Goal: Task Accomplishment & Management: Manage account settings

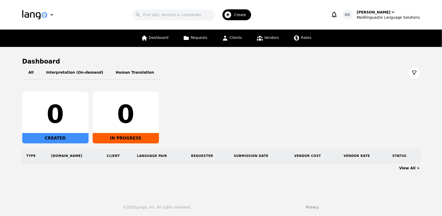
click at [229, 108] on div "0 CREATED 0 IN PROGRESS" at bounding box center [221, 117] width 398 height 52
click at [247, 15] on span "Create" at bounding box center [242, 14] width 16 height 5
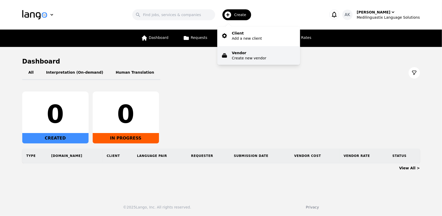
click at [246, 55] on p "Vendor" at bounding box center [249, 52] width 34 height 5
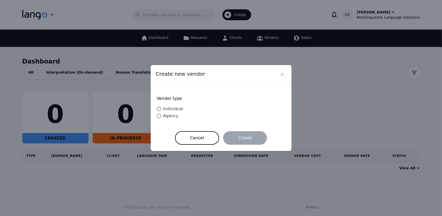
click at [161, 109] on div "Individual" at bounding box center [172, 109] width 22 height 6
click at [161, 109] on input "Individual" at bounding box center [159, 109] width 4 height 4
radio input "true"
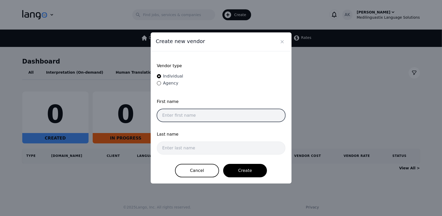
click at [188, 111] on input "text" at bounding box center [221, 115] width 129 height 13
type input "Jhon"
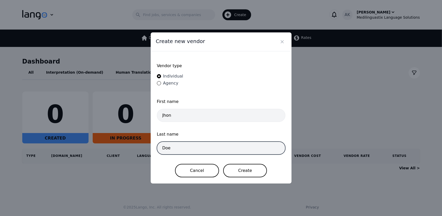
type input "Doe"
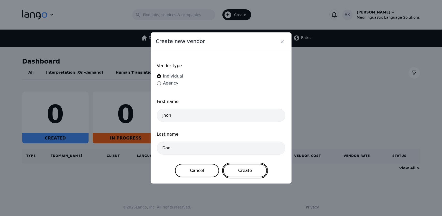
click at [242, 172] on button "Create" at bounding box center [245, 170] width 44 height 13
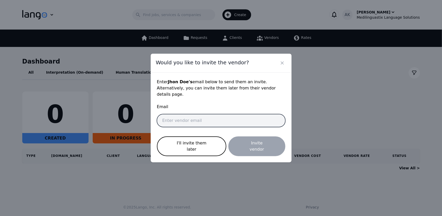
click at [173, 122] on input "email" at bounding box center [221, 120] width 129 height 13
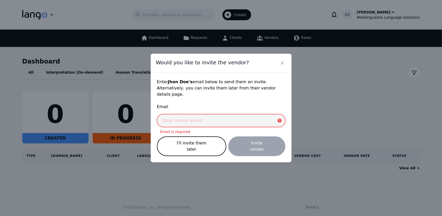
click at [193, 121] on input "email" at bounding box center [221, 120] width 129 height 13
paste input "interpreter.skype82@gmail.com"
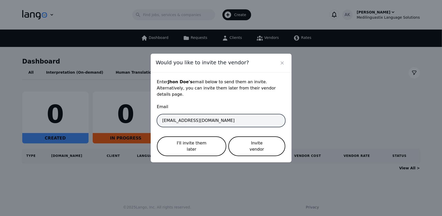
type input "interpreter.skype82@gmail.com"
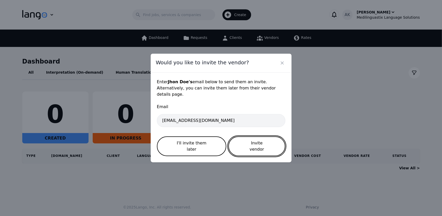
click at [243, 145] on button "Invite vendor" at bounding box center [257, 146] width 57 height 20
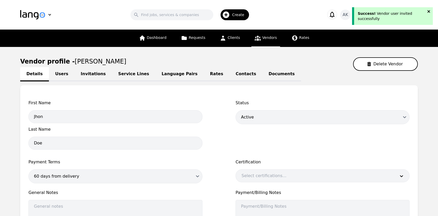
click at [431, 12] on icon "close" at bounding box center [430, 11] width 4 height 4
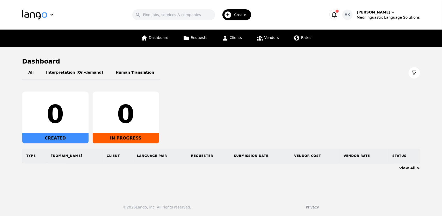
click at [338, 12] on icon "button" at bounding box center [334, 14] width 7 height 7
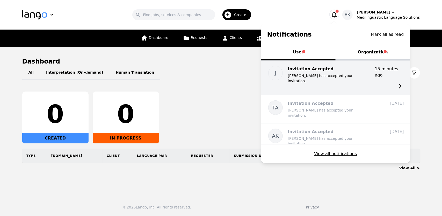
click at [340, 73] on p "Jhon Doe has accepted your invitation." at bounding box center [329, 78] width 83 height 10
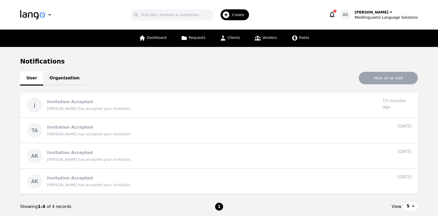
click at [337, 12] on span "button" at bounding box center [335, 11] width 3 height 3
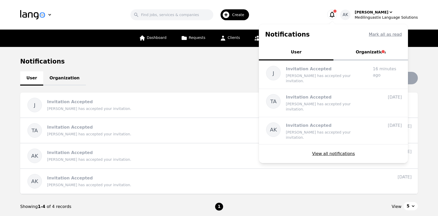
click at [369, 52] on button "Organization" at bounding box center [371, 53] width 75 height 16
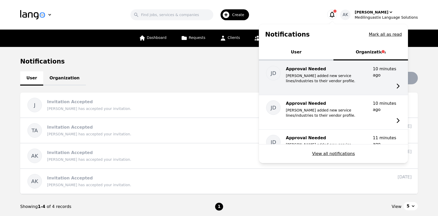
click at [351, 75] on p "Jhon Doe added new service lines/industries to their vendor profile." at bounding box center [327, 78] width 83 height 10
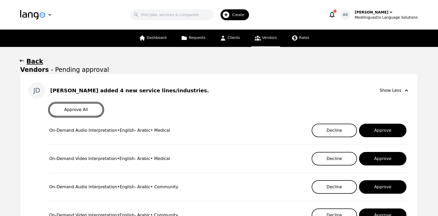
click at [80, 109] on button "Approve All" at bounding box center [76, 109] width 54 height 13
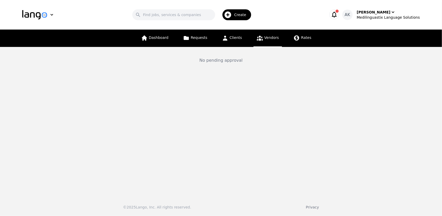
click at [268, 38] on span "Vendors" at bounding box center [272, 37] width 15 height 4
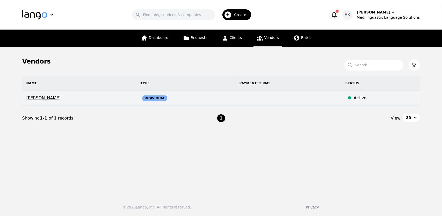
click at [39, 99] on span "Jhon Doe" at bounding box center [79, 98] width 106 height 6
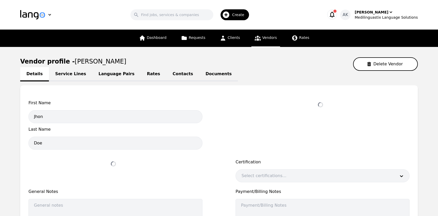
select select "active"
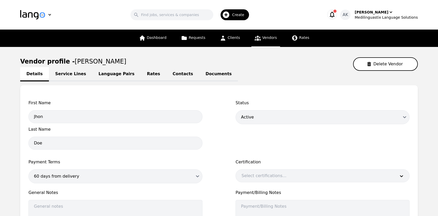
click at [66, 74] on link "Service Lines" at bounding box center [71, 74] width 44 height 14
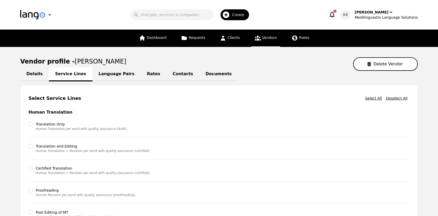
click at [95, 75] on link "Language Pairs" at bounding box center [117, 74] width 48 height 14
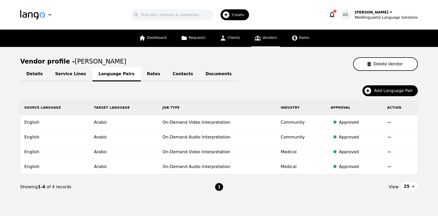
click at [35, 75] on link "Details" at bounding box center [34, 74] width 29 height 14
select select "active"
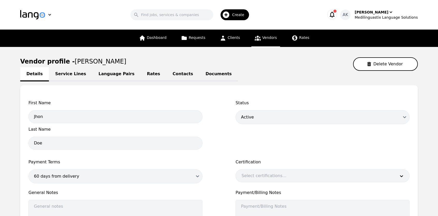
click at [141, 75] on link "Rates" at bounding box center [154, 74] width 26 height 14
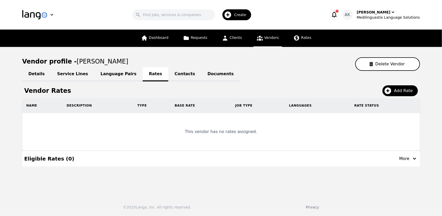
click at [168, 76] on link "Contacts" at bounding box center [184, 74] width 33 height 14
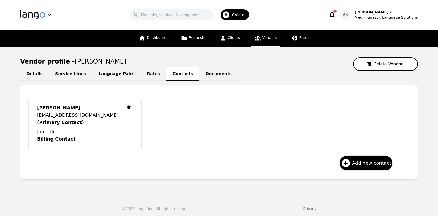
click at [200, 77] on link "Documents" at bounding box center [219, 74] width 39 height 14
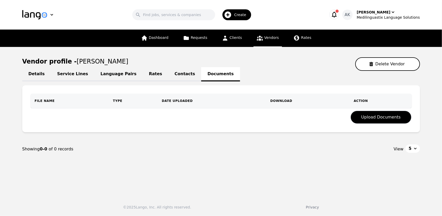
click at [168, 77] on link "Contacts" at bounding box center [184, 74] width 33 height 14
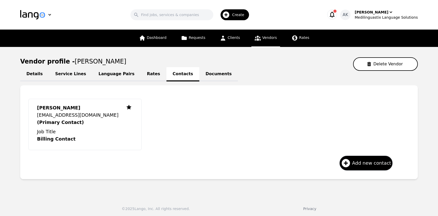
click at [141, 72] on link "Rates" at bounding box center [154, 74] width 26 height 14
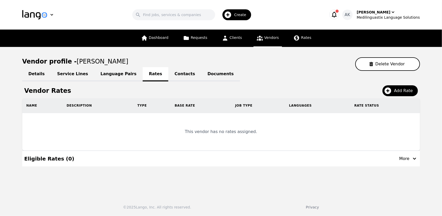
click at [107, 75] on link "Language Pairs" at bounding box center [118, 74] width 48 height 14
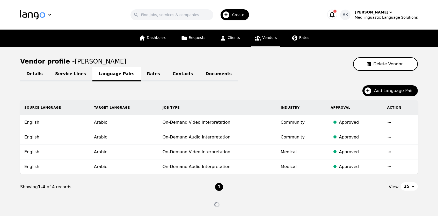
click at [73, 76] on link "Service Lines" at bounding box center [71, 74] width 44 height 14
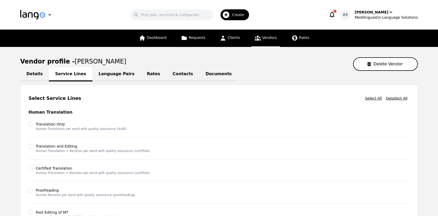
click at [100, 75] on link "Language Pairs" at bounding box center [117, 74] width 48 height 14
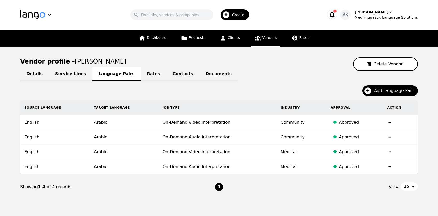
click at [66, 75] on link "Service Lines" at bounding box center [71, 74] width 44 height 14
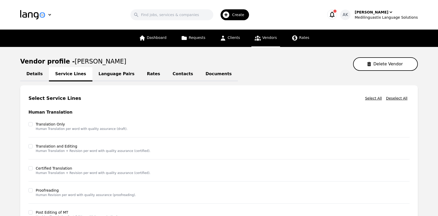
click at [36, 75] on link "Details" at bounding box center [34, 74] width 29 height 14
select select "active"
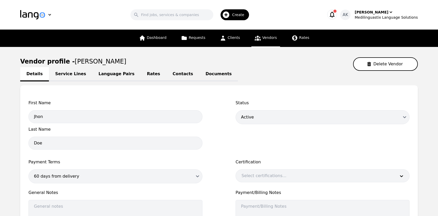
click at [68, 71] on link "Service Lines" at bounding box center [71, 74] width 44 height 14
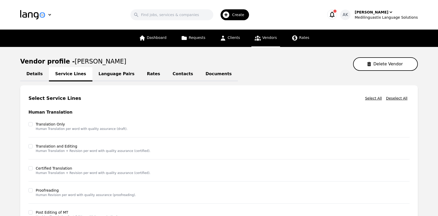
click at [103, 77] on link "Language Pairs" at bounding box center [117, 74] width 48 height 14
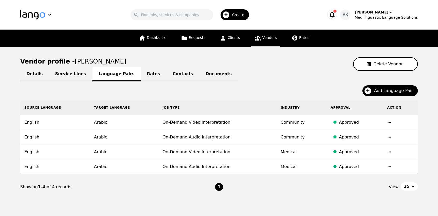
click at [141, 75] on link "Rates" at bounding box center [154, 74] width 26 height 14
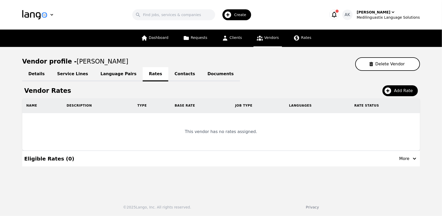
click at [168, 77] on link "Contacts" at bounding box center [184, 74] width 33 height 14
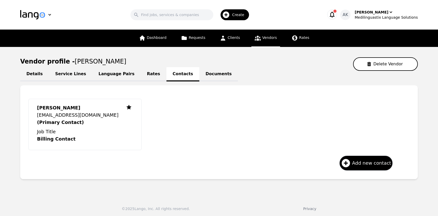
click at [200, 77] on link "Documents" at bounding box center [219, 74] width 39 height 14
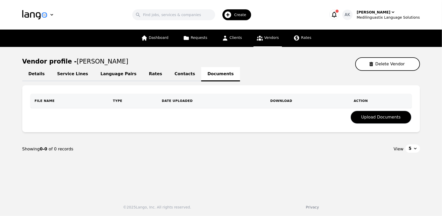
click at [168, 77] on link "Contacts" at bounding box center [184, 74] width 33 height 14
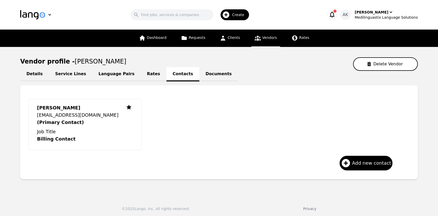
click at [141, 76] on link "Rates" at bounding box center [154, 74] width 26 height 14
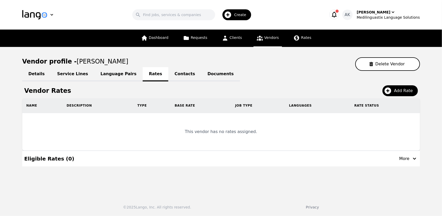
click at [107, 76] on link "Language Pairs" at bounding box center [118, 74] width 48 height 14
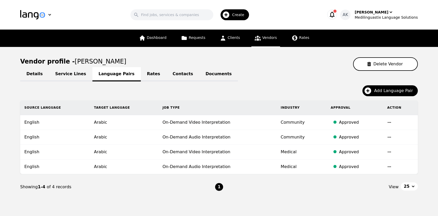
click at [69, 77] on link "Service Lines" at bounding box center [71, 74] width 44 height 14
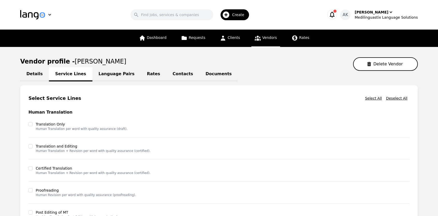
click at [29, 74] on link "Details" at bounding box center [34, 74] width 29 height 14
select select "active"
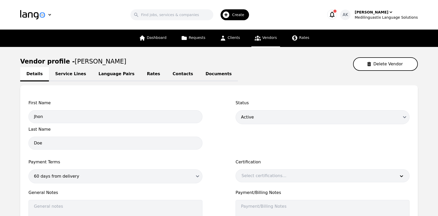
click at [62, 72] on link "Service Lines" at bounding box center [71, 74] width 44 height 14
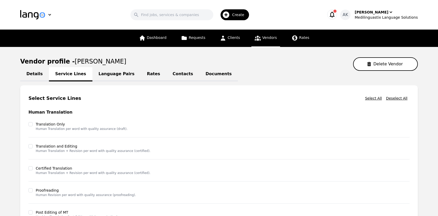
click at [105, 76] on link "Language Pairs" at bounding box center [117, 74] width 48 height 14
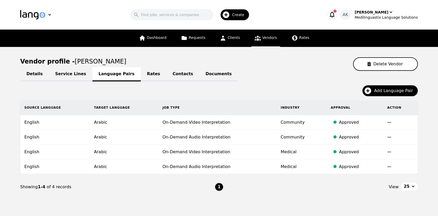
click at [142, 72] on link "Rates" at bounding box center [154, 74] width 26 height 14
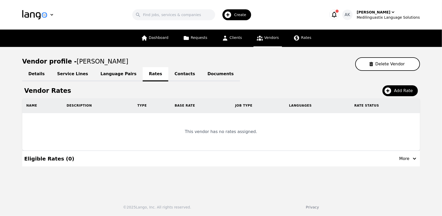
click at [168, 74] on link "Contacts" at bounding box center [184, 74] width 33 height 14
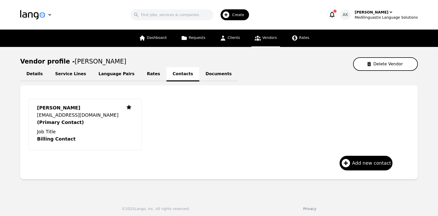
click at [200, 75] on link "Documents" at bounding box center [219, 74] width 39 height 14
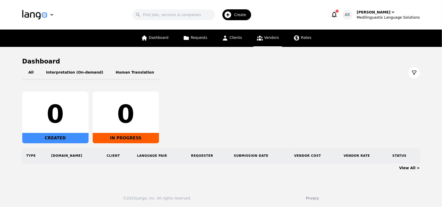
click at [266, 39] on span "Vendors" at bounding box center [272, 37] width 15 height 4
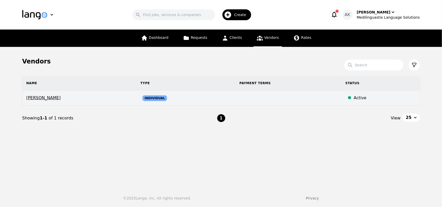
click at [136, 100] on td "Individual" at bounding box center [185, 98] width 99 height 15
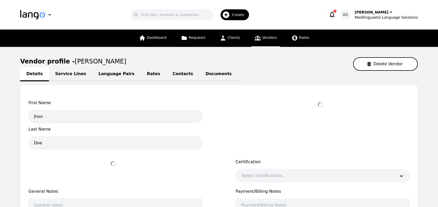
select select "active"
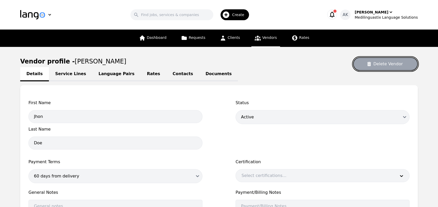
click at [376, 64] on button "Delete Vendor" at bounding box center [385, 63] width 65 height 13
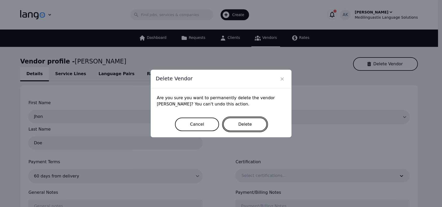
click at [246, 126] on button "Delete" at bounding box center [245, 124] width 44 height 13
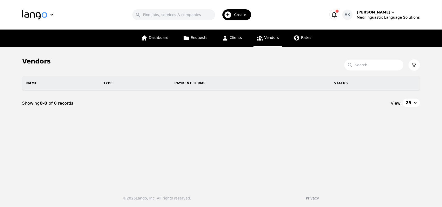
click at [338, 15] on icon "button" at bounding box center [334, 14] width 7 height 7
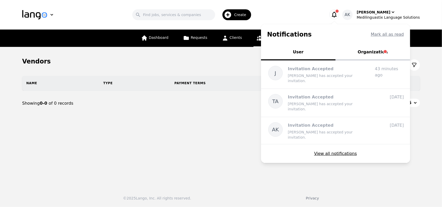
click at [379, 57] on button "Organization" at bounding box center [373, 53] width 75 height 16
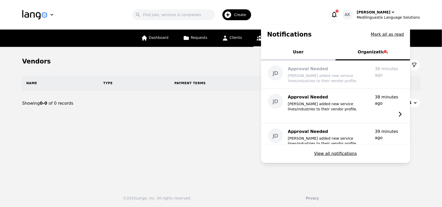
click at [305, 54] on button "User" at bounding box center [298, 53] width 75 height 16
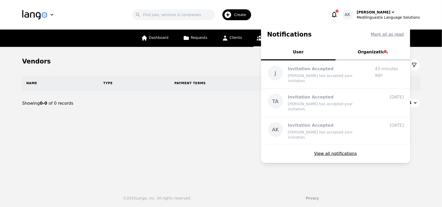
click at [379, 52] on button "Organization" at bounding box center [373, 53] width 75 height 16
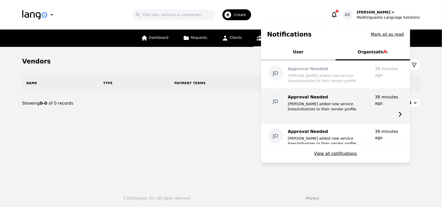
click at [349, 99] on p "Approval Needed" at bounding box center [329, 97] width 83 height 6
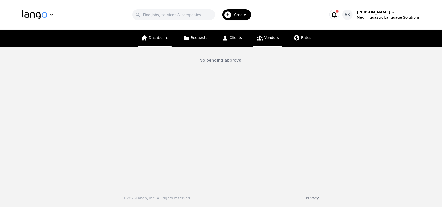
click at [152, 42] on link "Dashboard" at bounding box center [155, 38] width 34 height 17
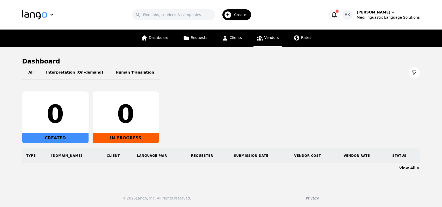
click at [264, 44] on link "Vendors" at bounding box center [268, 38] width 29 height 17
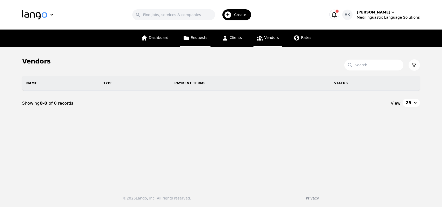
click at [205, 38] on span "Requests" at bounding box center [199, 37] width 17 height 4
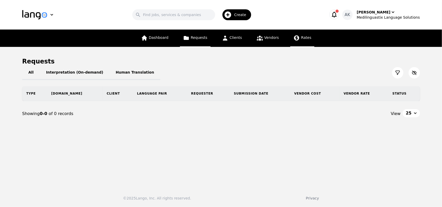
click at [299, 41] on link "Rates" at bounding box center [302, 38] width 24 height 17
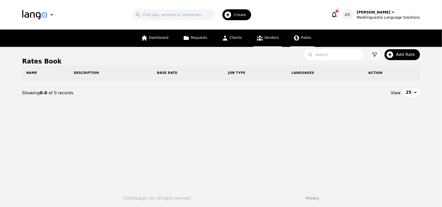
click at [271, 39] on span "Vendors" at bounding box center [272, 37] width 15 height 4
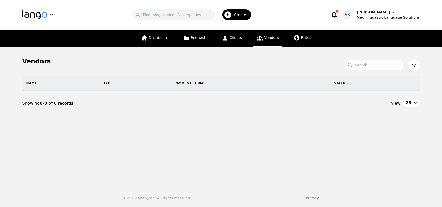
click at [395, 11] on div "[PERSON_NAME] Medilinguastix Language Solutions" at bounding box center [388, 15] width 63 height 10
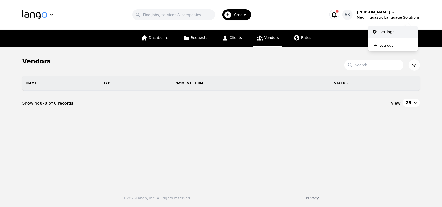
drag, startPoint x: 379, startPoint y: 30, endPoint x: 372, endPoint y: 31, distance: 7.1
click at [380, 30] on link "Settings" at bounding box center [393, 31] width 50 height 11
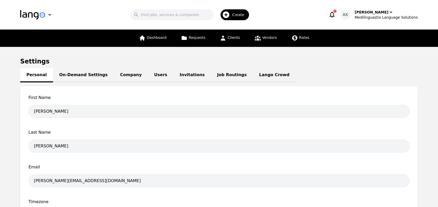
click at [174, 75] on link "Invitations" at bounding box center [193, 75] width 38 height 14
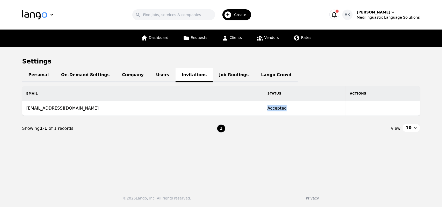
drag, startPoint x: 234, startPoint y: 110, endPoint x: 261, endPoint y: 111, distance: 27.0
click at [264, 111] on td "Accepted" at bounding box center [305, 108] width 82 height 15
click at [264, 109] on td "Accepted" at bounding box center [305, 108] width 82 height 15
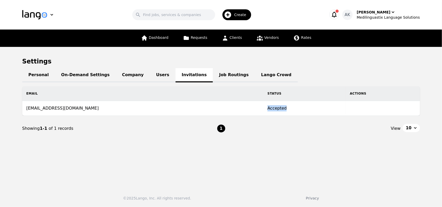
click at [264, 109] on td "Accepted" at bounding box center [305, 108] width 82 height 15
click at [183, 104] on td "ameet71982@gmail.com" at bounding box center [142, 108] width 241 height 15
click at [150, 73] on link "Users" at bounding box center [163, 75] width 26 height 14
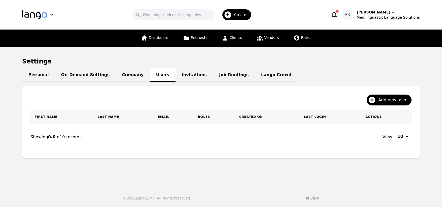
click at [176, 73] on link "Invitations" at bounding box center [195, 75] width 38 height 14
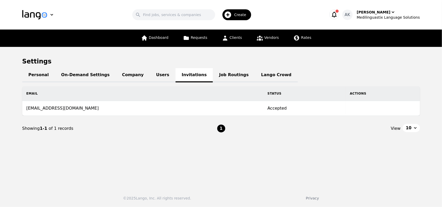
click at [150, 77] on link "Users" at bounding box center [163, 75] width 26 height 14
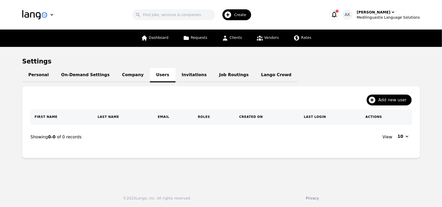
click at [118, 77] on link "Company" at bounding box center [133, 75] width 34 height 14
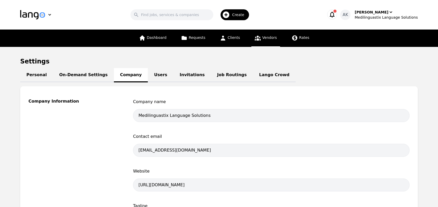
click at [273, 38] on span "Vendors" at bounding box center [269, 37] width 15 height 4
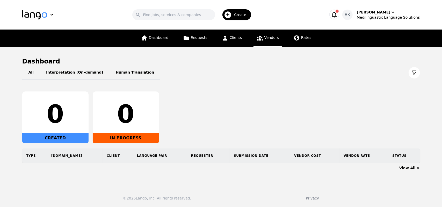
click at [262, 38] on icon at bounding box center [260, 38] width 6 height 6
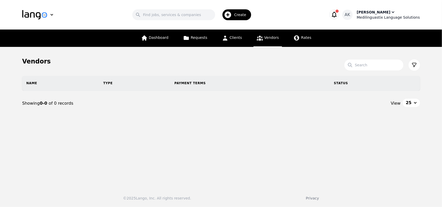
click at [387, 15] on div "Medilinguastix Language Solutions" at bounding box center [388, 17] width 63 height 5
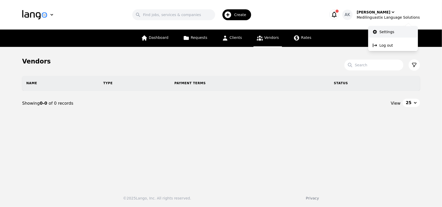
click at [382, 30] on p "Settings" at bounding box center [387, 31] width 15 height 5
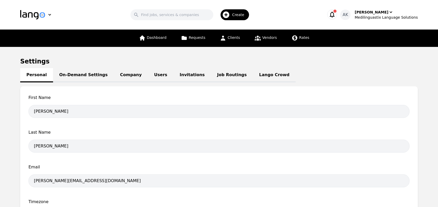
click at [174, 75] on link "Invitations" at bounding box center [193, 75] width 38 height 14
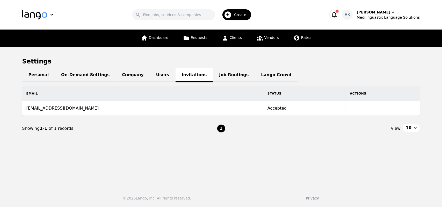
click at [151, 75] on link "Users" at bounding box center [163, 75] width 26 height 14
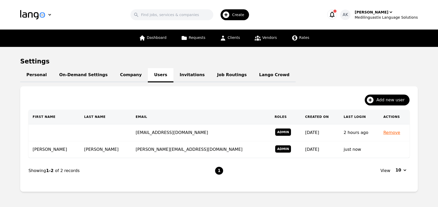
click at [121, 73] on link "Company" at bounding box center [131, 75] width 34 height 14
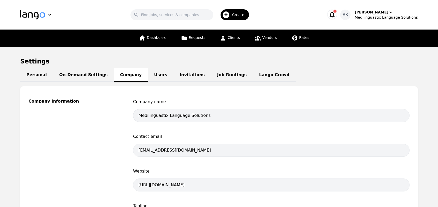
click at [211, 75] on link "Job Routings" at bounding box center [232, 75] width 42 height 14
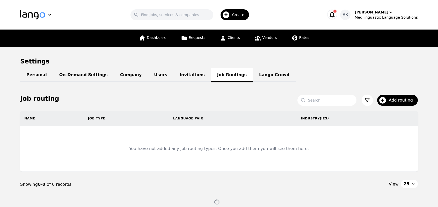
click at [75, 72] on link "On-Demand Settings" at bounding box center [83, 75] width 61 height 14
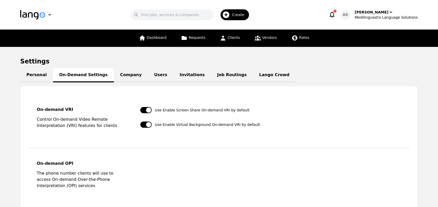
click at [34, 75] on link "Personal" at bounding box center [36, 75] width 33 height 14
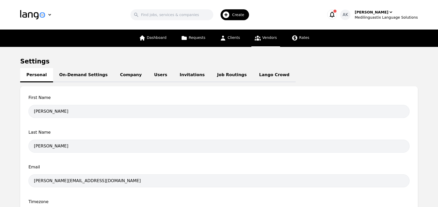
click at [262, 38] on span "Vendors" at bounding box center [269, 37] width 15 height 4
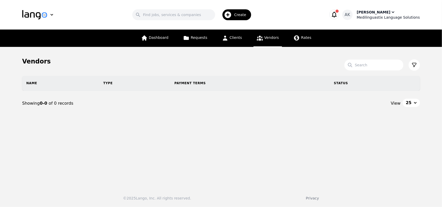
click at [394, 15] on div "Medilinguastix Language Solutions" at bounding box center [388, 17] width 63 height 5
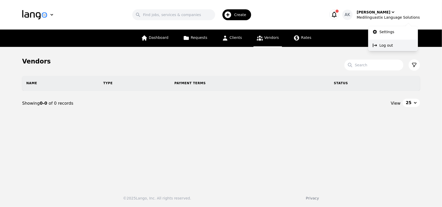
click at [376, 44] on icon at bounding box center [375, 45] width 5 height 5
